Goal: Task Accomplishment & Management: Manage account settings

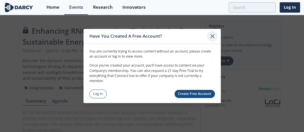
click at [211, 36] on icon at bounding box center [212, 36] width 7 height 7
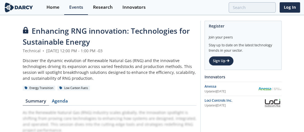
click at [27, 7] on img at bounding box center [19, 8] width 30 height 10
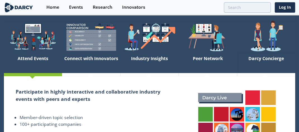
scroll to position [56, 0]
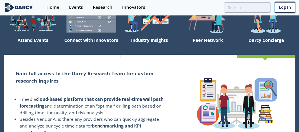
click at [285, 10] on link "Log In" at bounding box center [285, 7] width 20 height 10
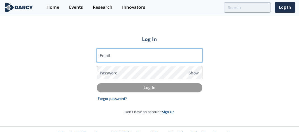
click at [159, 51] on input "Email" at bounding box center [150, 54] width 106 height 13
type input "[EMAIL_ADDRESS][PERSON_NAME][DOMAIN_NAME]"
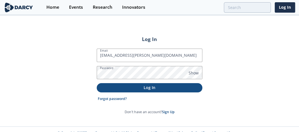
click at [172, 85] on p "Log In" at bounding box center [150, 87] width 98 height 6
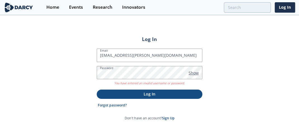
click at [192, 73] on span "Show" at bounding box center [194, 73] width 10 height 6
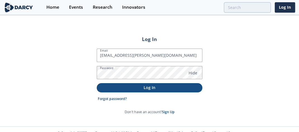
click at [175, 87] on p "Log In" at bounding box center [150, 87] width 98 height 6
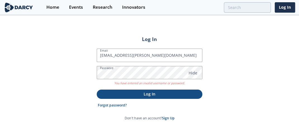
click at [19, 5] on img at bounding box center [19, 8] width 30 height 10
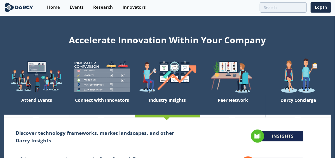
click at [27, 7] on img at bounding box center [19, 8] width 30 height 10
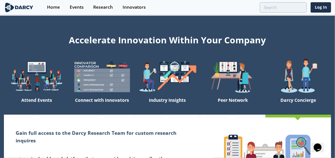
drag, startPoint x: 234, startPoint y: 6, endPoint x: 262, endPoint y: 7, distance: 28.0
click at [234, 6] on div at bounding box center [231, 7] width 152 height 10
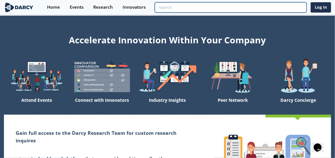
click at [299, 6] on input "search" at bounding box center [231, 7] width 152 height 10
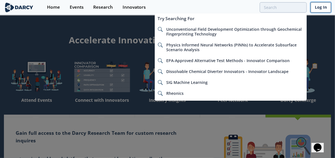
click at [328, 6] on link "Log In" at bounding box center [321, 7] width 20 height 10
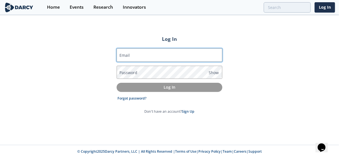
click at [187, 55] on input "Email" at bounding box center [170, 54] width 106 height 13
type input "[EMAIL_ADDRESS][PERSON_NAME][DOMAIN_NAME]"
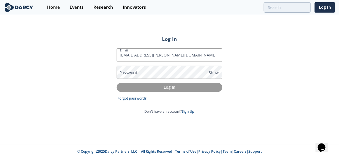
click at [126, 97] on link "Forgot password?" at bounding box center [132, 98] width 29 height 5
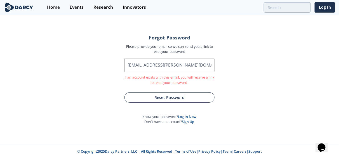
click at [173, 95] on button "Reset Password" at bounding box center [170, 97] width 90 height 10
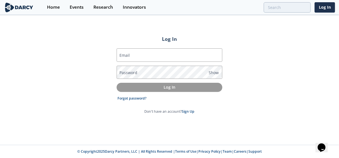
click at [136, 38] on h2 "Log In" at bounding box center [170, 38] width 106 height 7
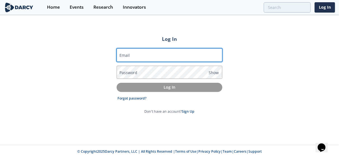
click at [145, 55] on input "Email" at bounding box center [170, 54] width 106 height 13
type input "[EMAIL_ADDRESS][PERSON_NAME][DOMAIN_NAME]"
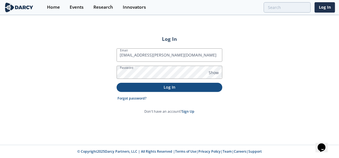
click at [165, 85] on p "Log In" at bounding box center [170, 87] width 98 height 6
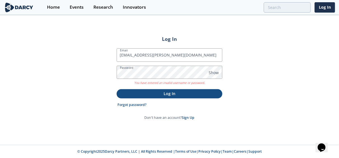
click at [244, 61] on div "Log In Email [EMAIL_ADDRESS][PERSON_NAME][DOMAIN_NAME] Password Show You have e…" at bounding box center [169, 80] width 339 height 129
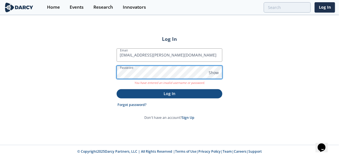
click at [107, 70] on div "Log In Email [EMAIL_ADDRESS][PERSON_NAME][DOMAIN_NAME] Password Show You have e…" at bounding box center [169, 80] width 339 height 129
